Goal: Transaction & Acquisition: Purchase product/service

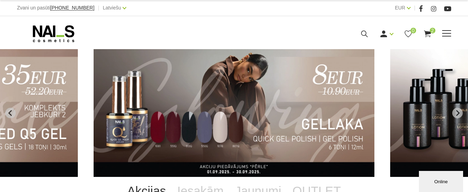
click at [430, 31] on span "2" at bounding box center [433, 31] width 6 height 6
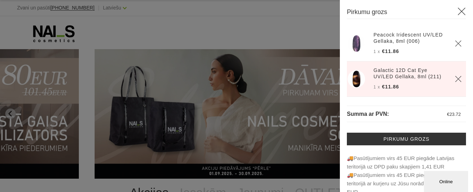
click at [451, 81] on th at bounding box center [458, 78] width 15 height 35
click at [455, 80] on icon "Delete" at bounding box center [458, 78] width 7 height 7
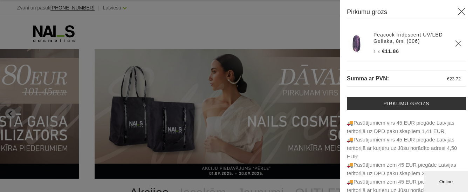
click at [455, 44] on icon "Delete" at bounding box center [458, 43] width 7 height 7
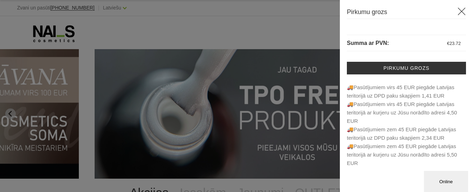
click at [461, 12] on icon at bounding box center [462, 11] width 9 height 9
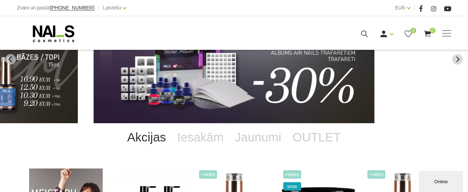
scroll to position [140, 0]
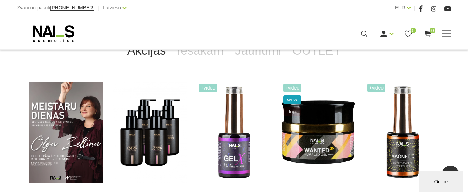
click at [151, 55] on link "Akcijas" at bounding box center [147, 50] width 50 height 28
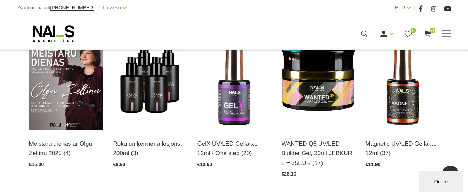
scroll to position [246, 0]
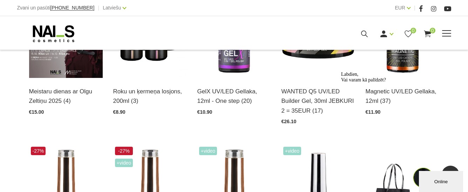
click at [363, 35] on icon at bounding box center [364, 33] width 9 height 9
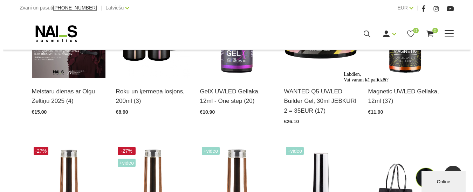
scroll to position [247, 0]
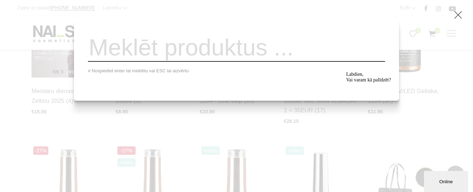
click at [153, 55] on input "search" at bounding box center [236, 47] width 297 height 28
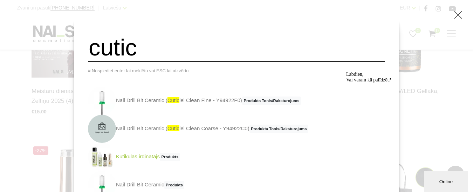
type input "cutic"
click at [116, 164] on img at bounding box center [102, 157] width 28 height 28
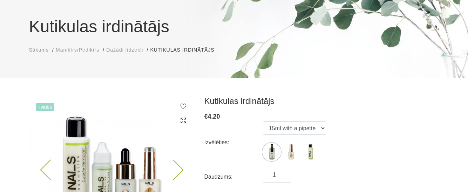
scroll to position [105, 0]
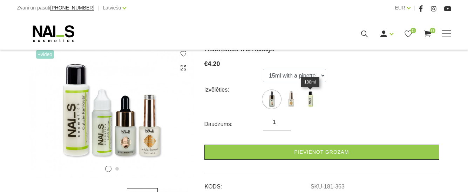
click at [311, 103] on img at bounding box center [311, 99] width 18 height 18
select select "365"
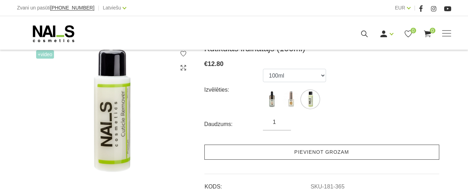
click at [305, 154] on link "Pievienot grozam" at bounding box center [321, 151] width 235 height 15
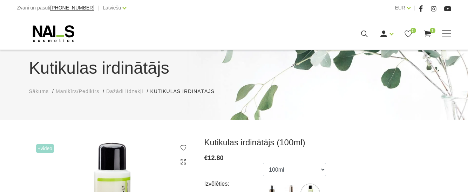
scroll to position [0, 0]
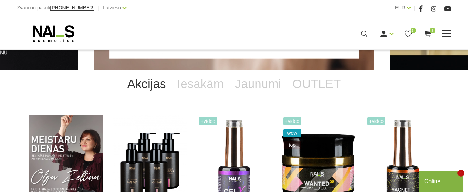
click at [364, 34] on icon at bounding box center [364, 33] width 9 height 9
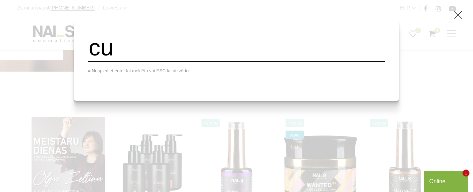
type input "c"
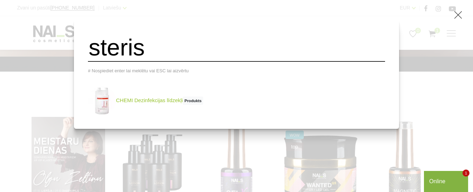
type input "steris"
click at [203, 105] on span "Produkts" at bounding box center [193, 100] width 20 height 8
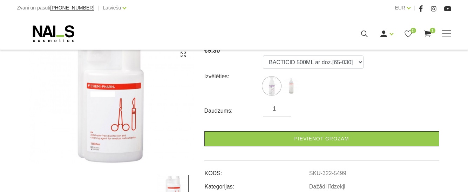
scroll to position [140, 0]
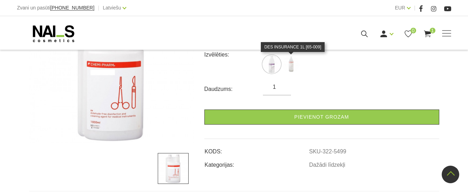
click at [291, 63] on img at bounding box center [291, 64] width 18 height 18
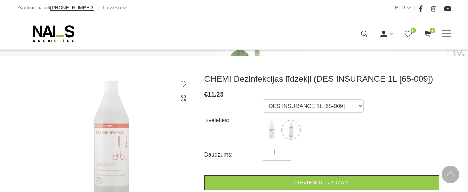
scroll to position [70, 0]
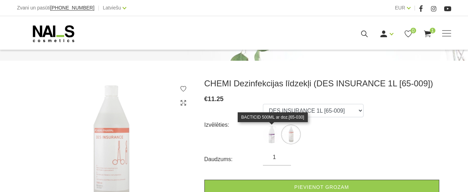
click at [273, 141] on img at bounding box center [272, 135] width 18 height 18
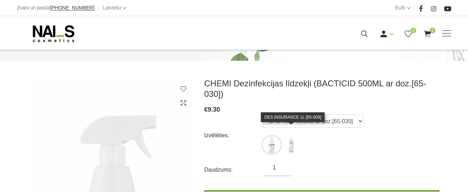
click at [290, 136] on img at bounding box center [291, 145] width 18 height 18
select select "5497"
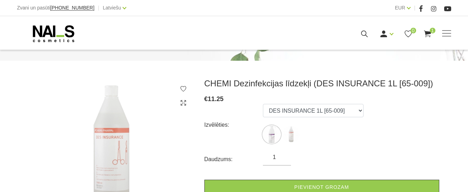
scroll to position [105, 0]
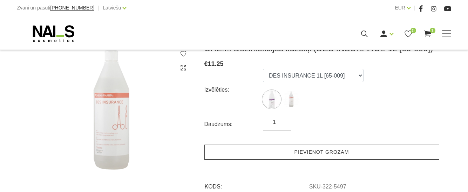
click at [318, 150] on link "Pievienot grozam" at bounding box center [321, 151] width 235 height 15
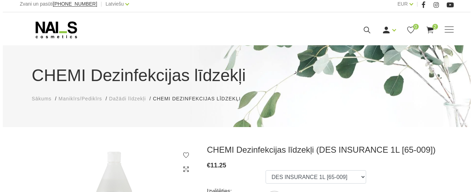
scroll to position [0, 0]
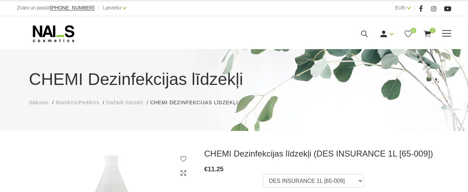
click at [363, 34] on icon at bounding box center [364, 33] width 9 height 9
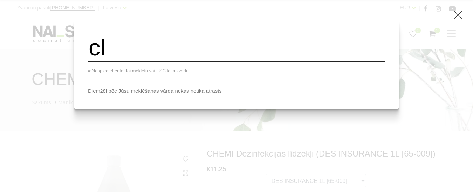
type input "c"
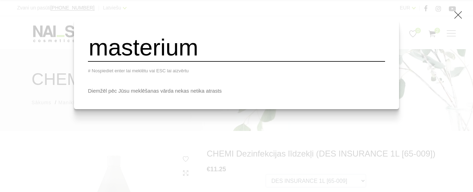
click at [133, 55] on input "masterium" at bounding box center [236, 47] width 297 height 28
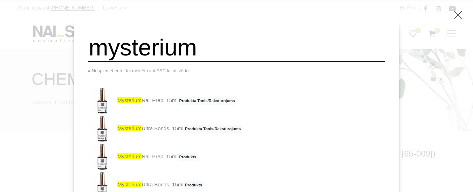
click at [219, 52] on input "mysterium" at bounding box center [236, 47] width 297 height 28
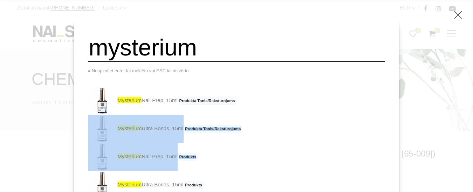
drag, startPoint x: 265, startPoint y: 153, endPoint x: 295, endPoint y: 113, distance: 49.5
click at [294, 114] on ul "mysterium Nail Prep, 15ml Produkta Tonis/Raksturojums mysterium Ultra Bonds, 15…" at bounding box center [236, 143] width 297 height 112
click at [295, 113] on li "mysterium Nail Prep, 15ml Produkta Tonis/Raksturojums" at bounding box center [236, 101] width 297 height 28
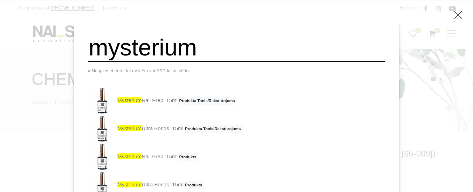
click at [220, 58] on input "mysterium" at bounding box center [236, 47] width 297 height 28
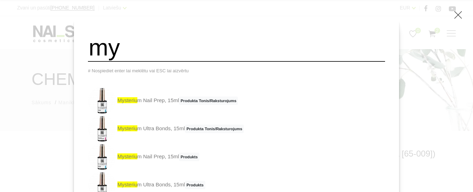
type input "m"
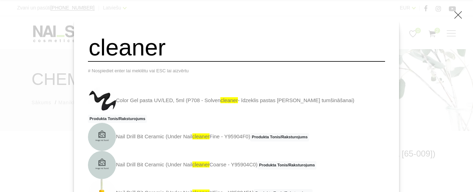
scroll to position [1, 0]
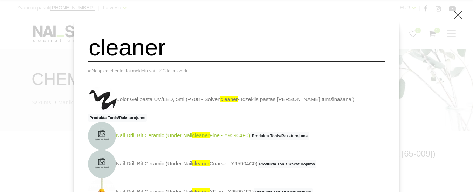
type input "cleaner"
click at [303, 140] on span "Produkta Tonis/Raksturojums" at bounding box center [279, 136] width 59 height 8
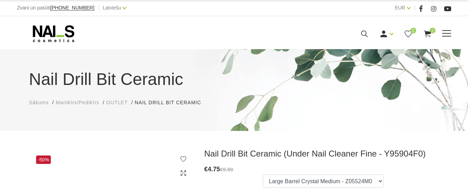
click at [366, 33] on icon at bounding box center [364, 33] width 9 height 9
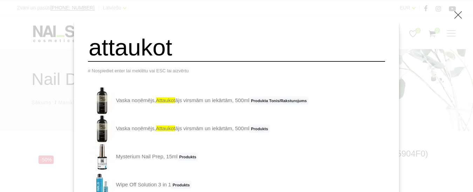
click at [191, 188] on span "Produkts" at bounding box center [181, 185] width 20 height 8
click at [198, 160] on span "Produkts" at bounding box center [188, 157] width 20 height 8
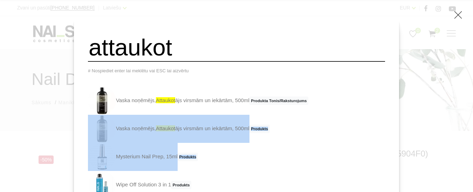
drag, startPoint x: 351, startPoint y: 149, endPoint x: 361, endPoint y: 90, distance: 59.9
click at [361, 90] on div "attaukot # Nospiediet enter lai meklētu vai ESC lai aizvērtu Vaska noņēmējs, at…" at bounding box center [236, 116] width 325 height 194
click at [354, 119] on li "Vaska noņēmējs, attaukot ājs virsmām un iekārtām, 500ml Produkts" at bounding box center [236, 129] width 297 height 28
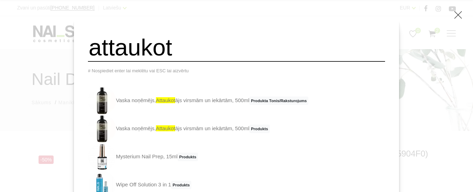
click at [346, 147] on li "Mysterium Nail Prep, 15ml Produkts" at bounding box center [236, 157] width 297 height 28
click at [192, 55] on input "attaukot" at bounding box center [236, 47] width 297 height 28
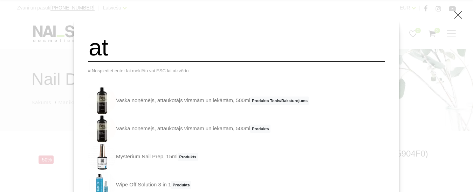
type input "a"
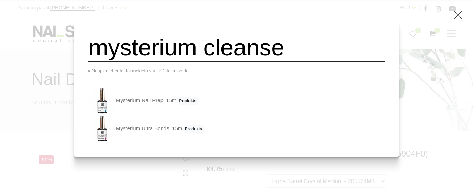
type input "mysterium cleanse"
click at [458, 15] on use at bounding box center [459, 15] width 8 height 8
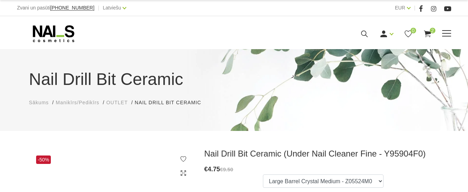
click at [430, 35] on icon at bounding box center [427, 33] width 9 height 9
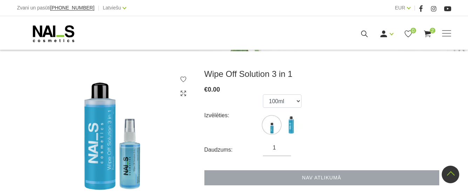
scroll to position [70, 0]
